Goal: Transaction & Acquisition: Purchase product/service

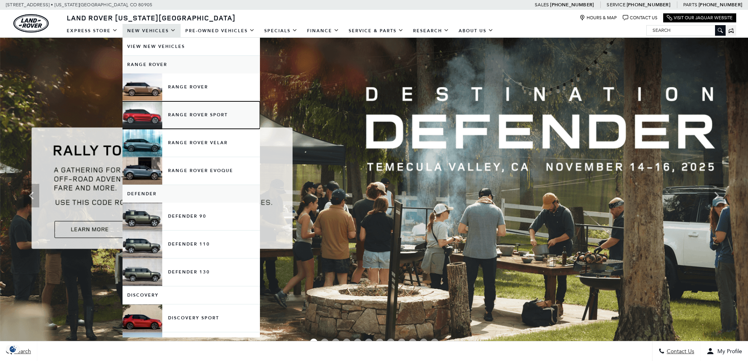
click at [197, 114] on link "Range Rover Sport" at bounding box center [192, 115] width 138 height 28
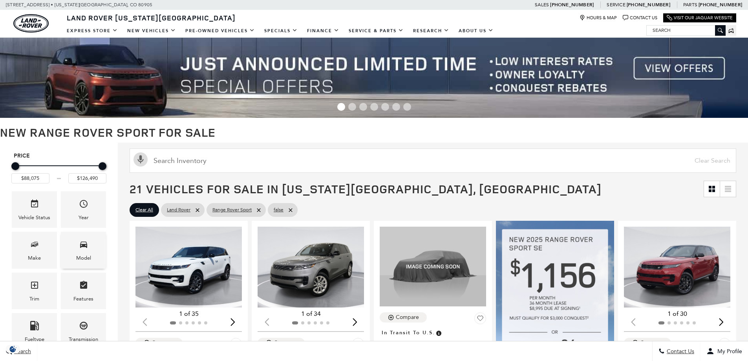
click at [76, 251] on div "Model" at bounding box center [83, 250] width 45 height 37
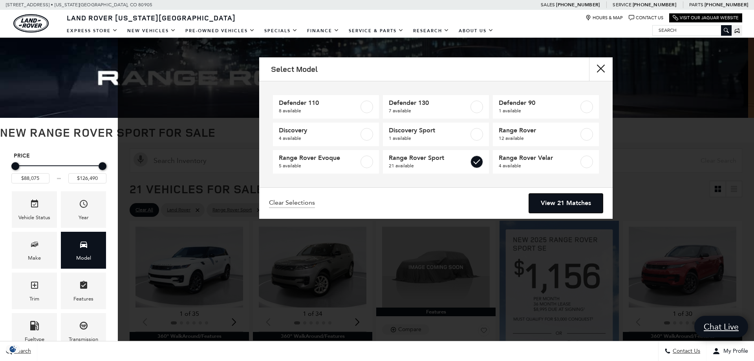
click at [565, 207] on link "View 21 Matches" at bounding box center [566, 203] width 74 height 19
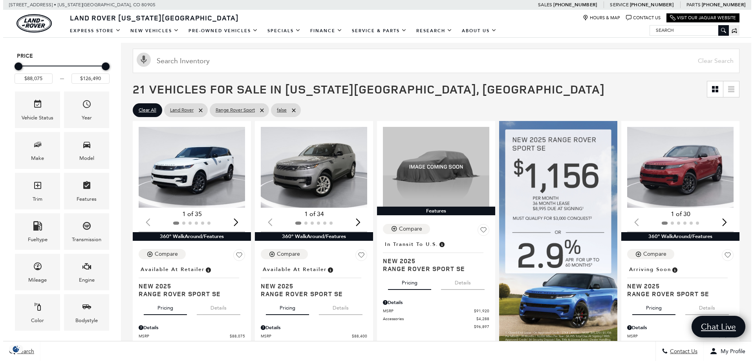
scroll to position [157, 0]
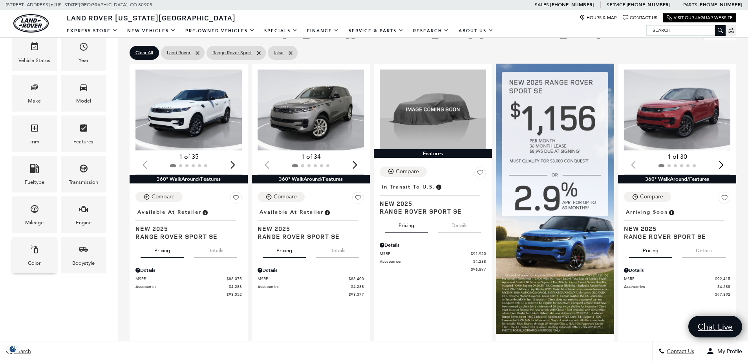
click at [43, 257] on div "Color" at bounding box center [34, 255] width 45 height 37
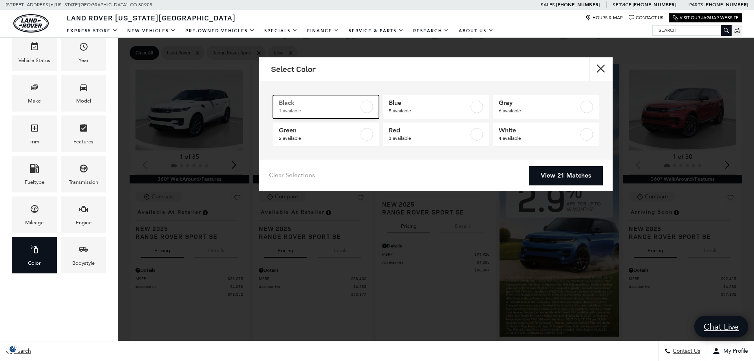
click at [367, 108] on label at bounding box center [367, 107] width 13 height 13
type input "$92,735"
checkbox input "true"
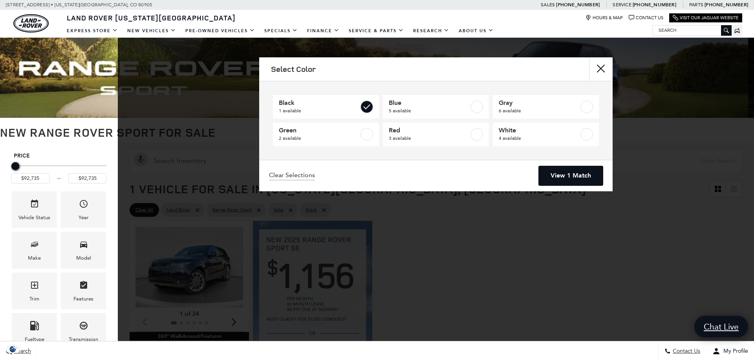
click at [572, 176] on link "View 1 Match" at bounding box center [571, 175] width 64 height 19
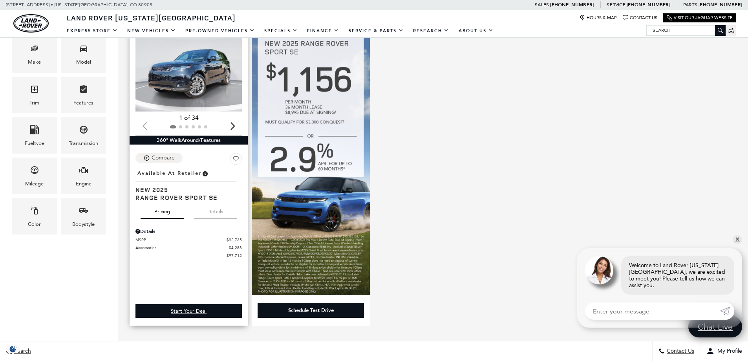
scroll to position [157, 0]
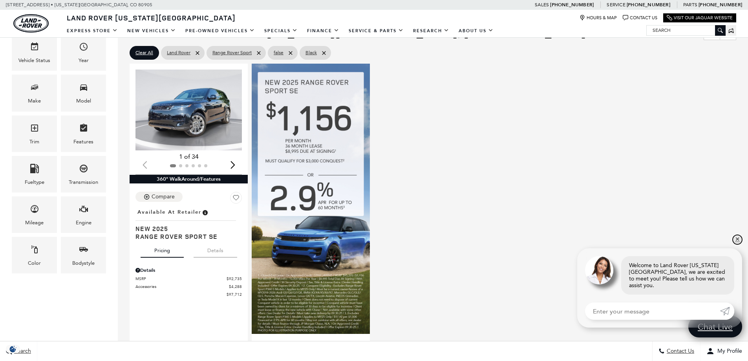
click at [738, 244] on link "✕" at bounding box center [737, 239] width 9 height 9
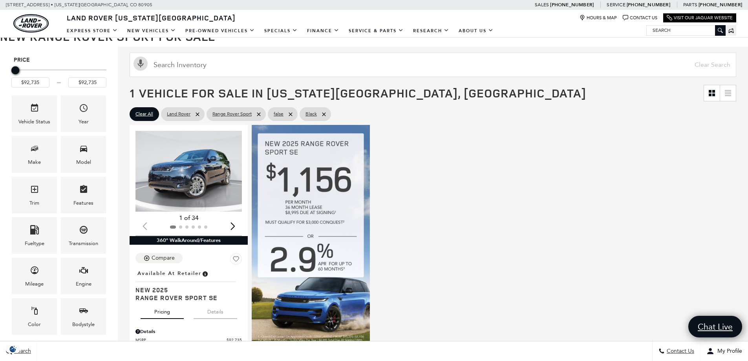
scroll to position [0, 0]
